Goal: Task Accomplishment & Management: Manage account settings

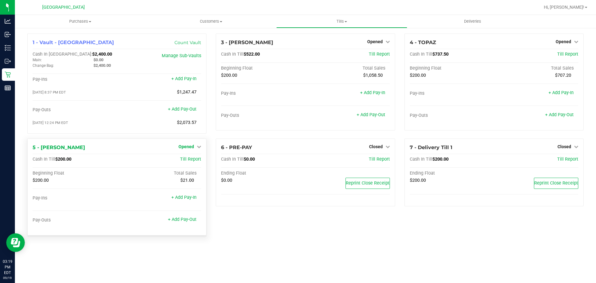
click at [189, 149] on span "Opened" at bounding box center [187, 146] width 16 height 5
click at [193, 162] on link "Close Till" at bounding box center [187, 159] width 17 height 5
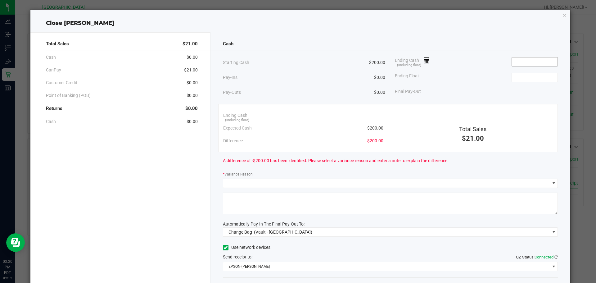
click at [521, 60] on input at bounding box center [535, 61] width 46 height 9
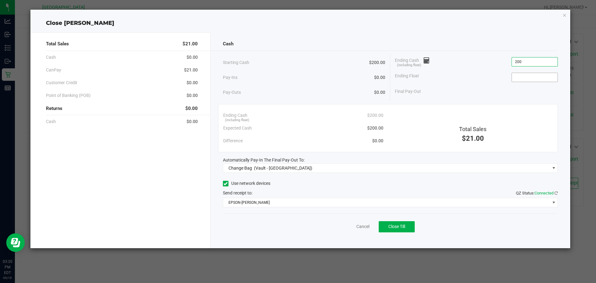
type input "$200.00"
click at [525, 75] on input at bounding box center [535, 77] width 46 height 9
type input "$200.00"
click at [294, 68] on div "Starting Cash $200.00" at bounding box center [304, 62] width 163 height 17
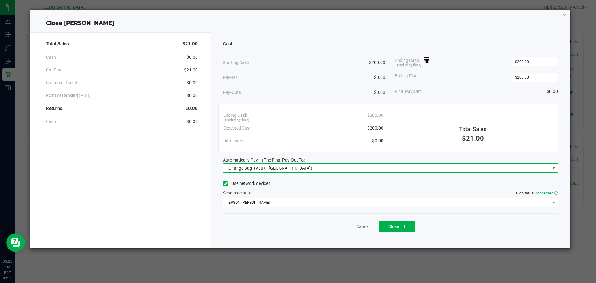
click at [279, 166] on span "(Vault - South Tampa WC)" at bounding box center [283, 168] width 58 height 5
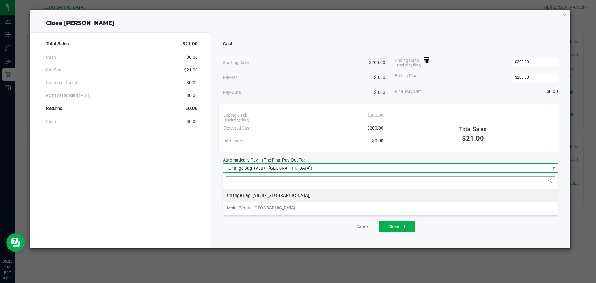
scroll to position [9, 335]
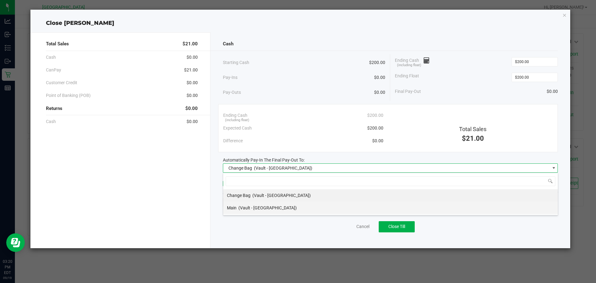
click at [252, 205] on span "(Vault - South Tampa WC)" at bounding box center [268, 207] width 58 height 5
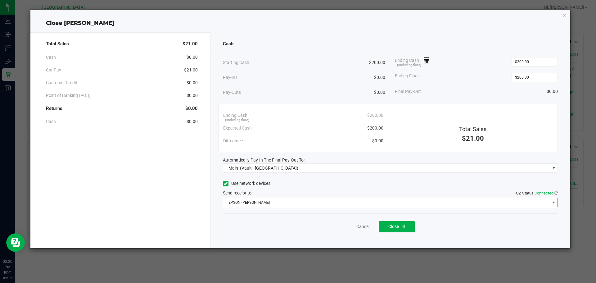
click at [242, 206] on span "EPSON-RICKY-VALLEN" at bounding box center [386, 202] width 327 height 9
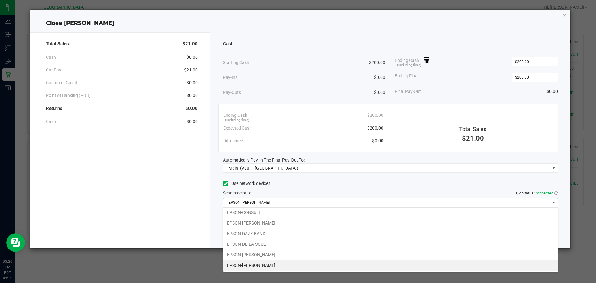
click at [306, 100] on div "Pay-Outs $0.00" at bounding box center [304, 92] width 163 height 17
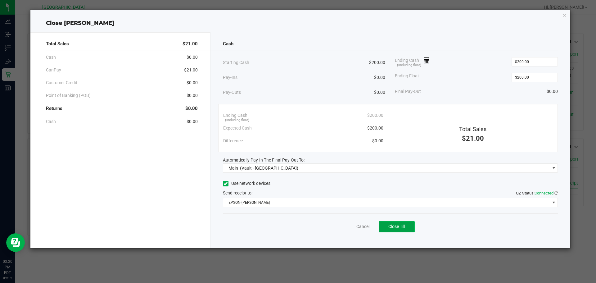
click at [391, 229] on span "Close Till" at bounding box center [397, 226] width 17 height 5
click at [345, 224] on link "Dismiss" at bounding box center [349, 226] width 15 height 7
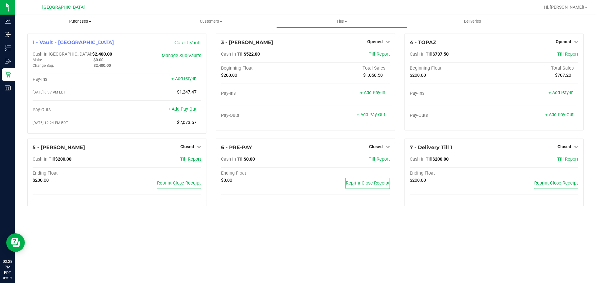
click at [1, 62] on link "Outbound" at bounding box center [7, 61] width 15 height 13
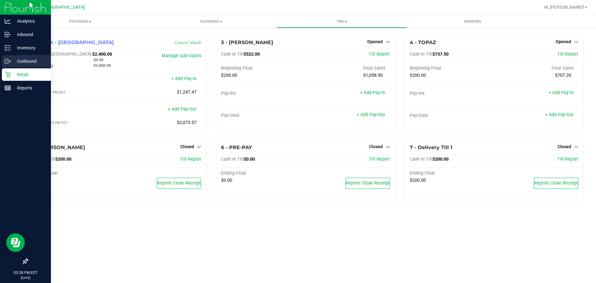
click at [26, 73] on p "Retail" at bounding box center [29, 74] width 37 height 7
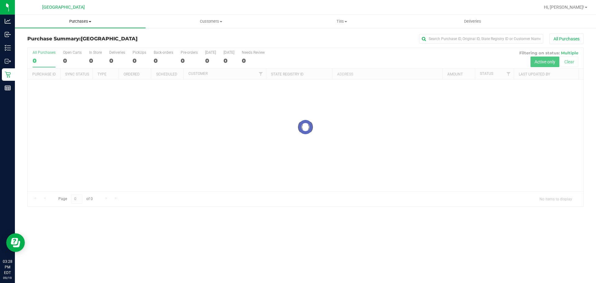
click at [88, 21] on span "Purchases" at bounding box center [80, 22] width 131 height 6
click at [44, 47] on span "Fulfillment" at bounding box center [34, 44] width 39 height 5
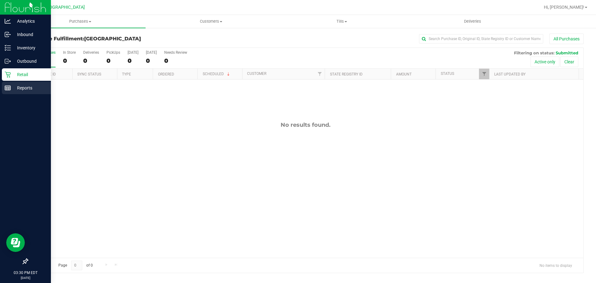
click at [6, 93] on div "Reports" at bounding box center [26, 88] width 49 height 12
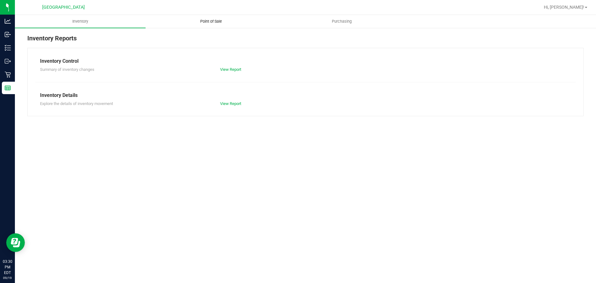
click at [210, 16] on uib-tab-heading "Point of Sale" at bounding box center [211, 21] width 130 height 12
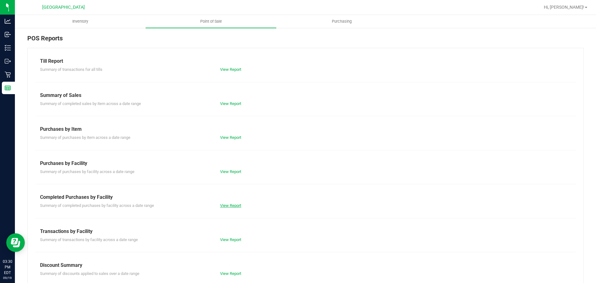
click at [226, 204] on link "View Report" at bounding box center [230, 205] width 21 height 5
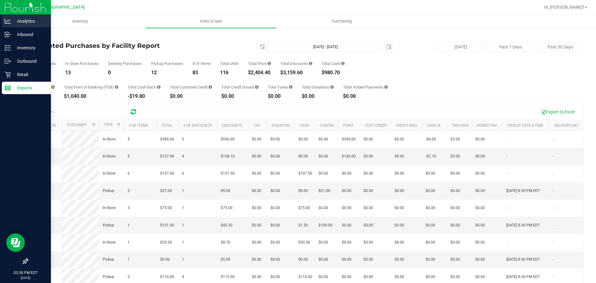
click at [6, 21] on icon at bounding box center [8, 21] width 6 height 6
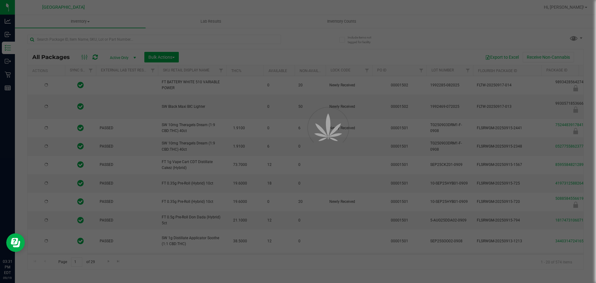
click at [51, 42] on div at bounding box center [298, 141] width 596 height 283
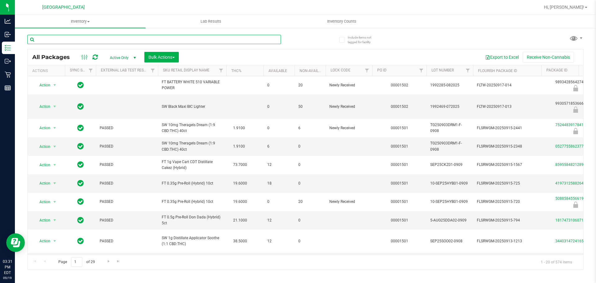
click at [52, 37] on input "text" at bounding box center [154, 39] width 254 height 9
click at [51, 36] on input "text" at bounding box center [154, 39] width 254 height 9
type input "cdt"
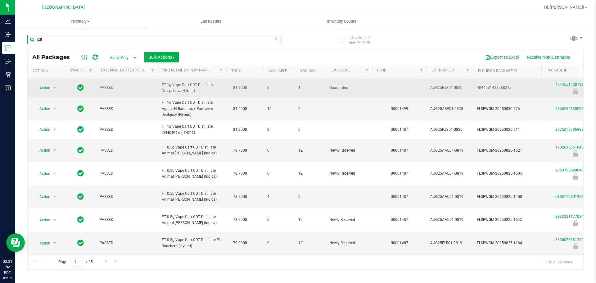
scroll to position [238, 0]
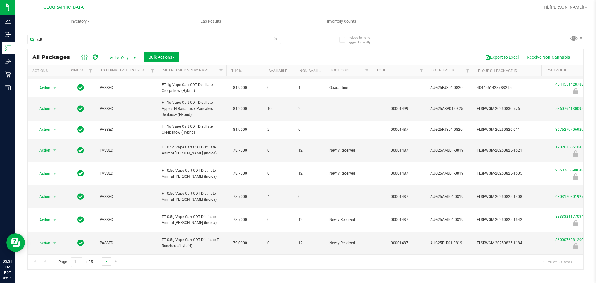
click at [106, 263] on span "Go to the next page" at bounding box center [106, 261] width 5 height 5
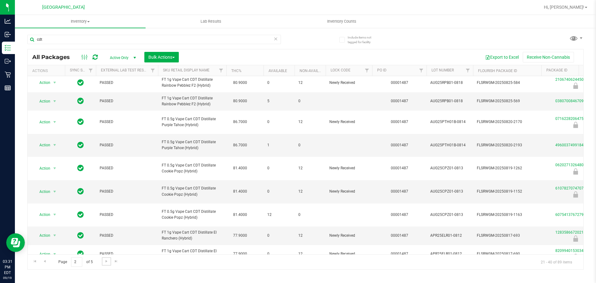
scroll to position [93, 0]
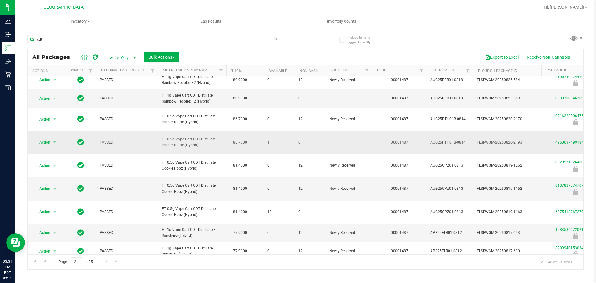
drag, startPoint x: 185, startPoint y: 162, endPoint x: 182, endPoint y: 156, distance: 6.5
click at [182, 148] on span "FT 0.5g Vape Cart CDT Distillate Purple Tahoe (Hybrid)" at bounding box center [192, 142] width 61 height 12
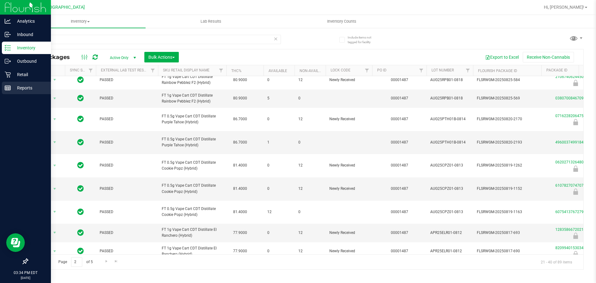
click at [23, 85] on p "Reports" at bounding box center [29, 87] width 37 height 7
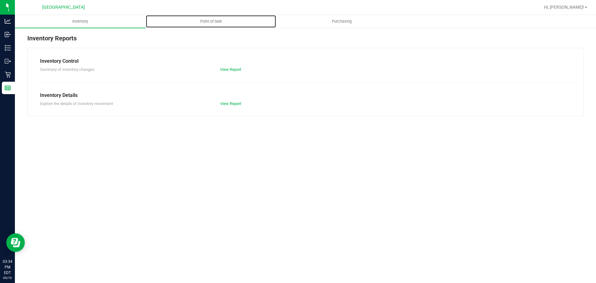
click at [206, 22] on span "Point of Sale" at bounding box center [211, 22] width 39 height 6
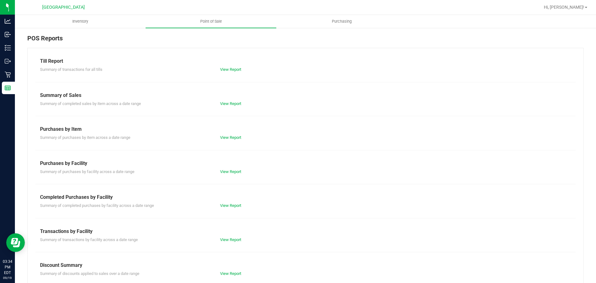
click at [241, 203] on div "View Report" at bounding box center [261, 206] width 90 height 6
click at [237, 206] on link "View Report" at bounding box center [230, 205] width 21 height 5
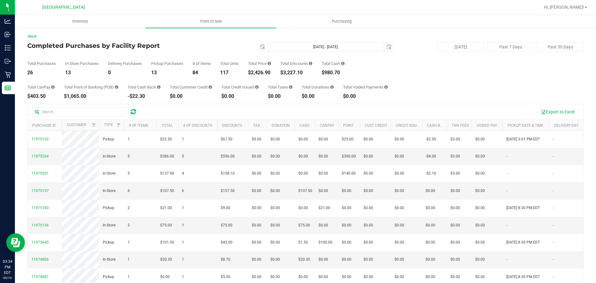
drag, startPoint x: 252, startPoint y: 73, endPoint x: 265, endPoint y: 73, distance: 12.7
click at [265, 73] on div "$2,426.90" at bounding box center [259, 72] width 23 height 5
